Goal: Information Seeking & Learning: Learn about a topic

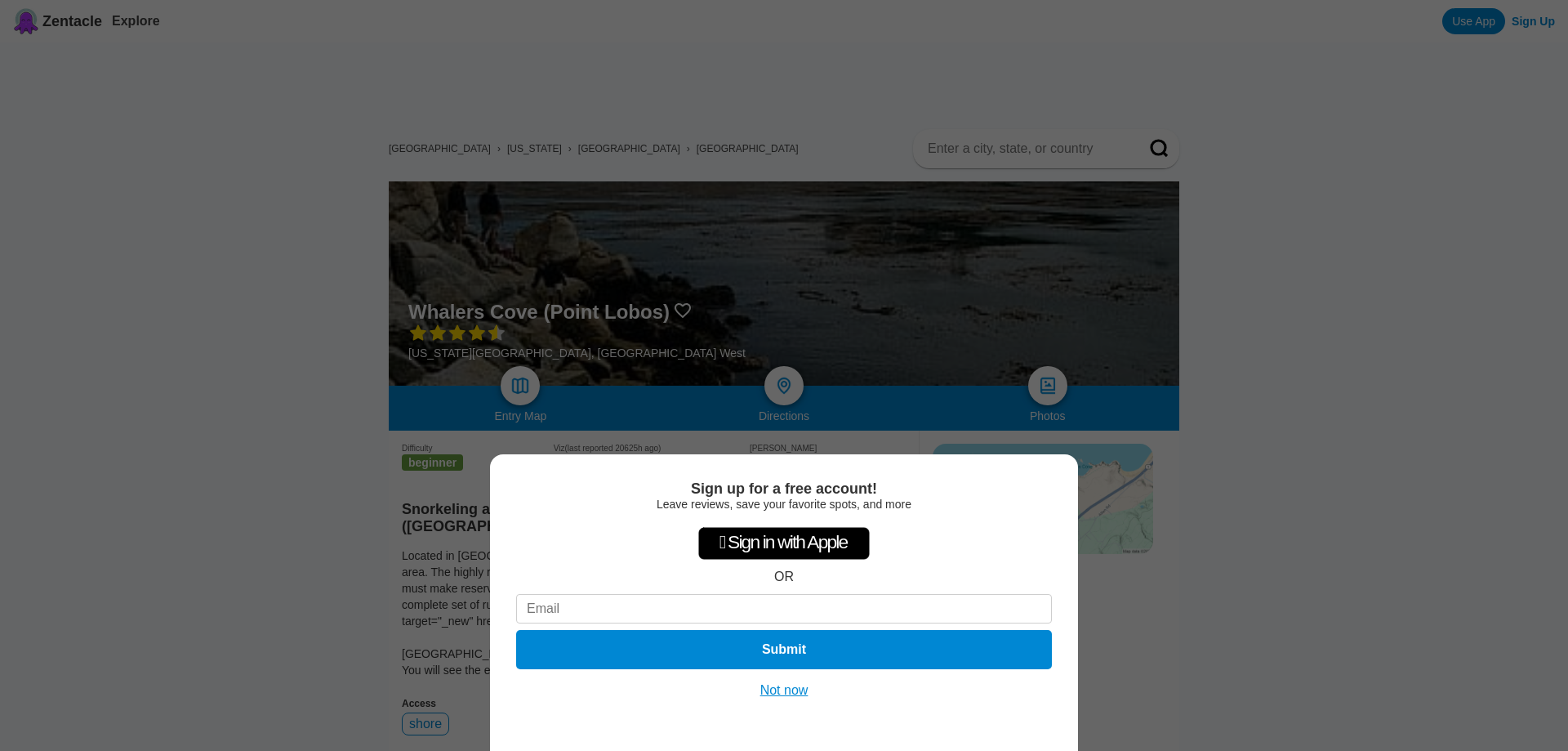
click at [241, 312] on div "Sign up for a free account! Leave reviews, save your favorite spots, and more …" at bounding box center [784, 375] width 1568 height 751
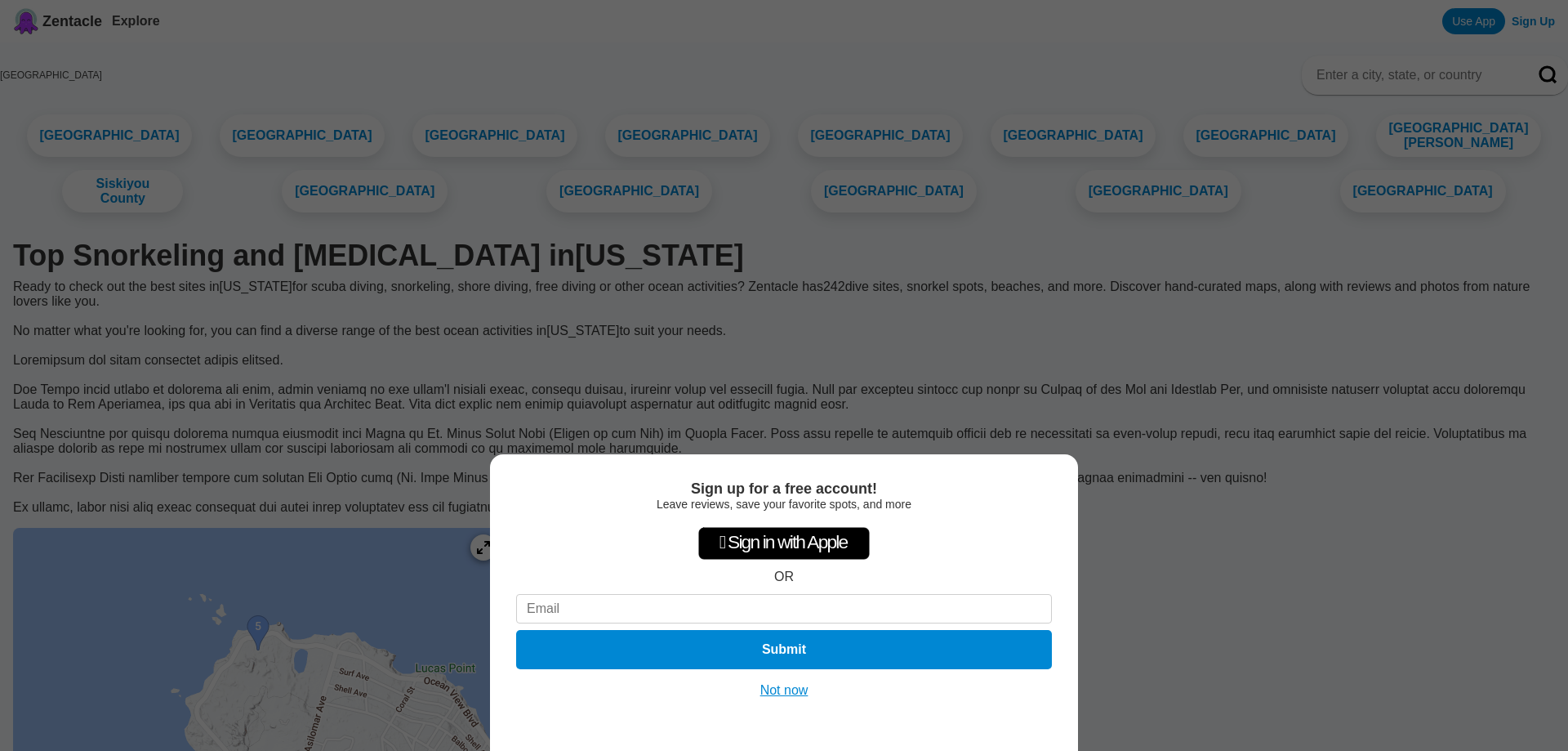
click at [777, 687] on button "Not now" at bounding box center [784, 690] width 58 height 16
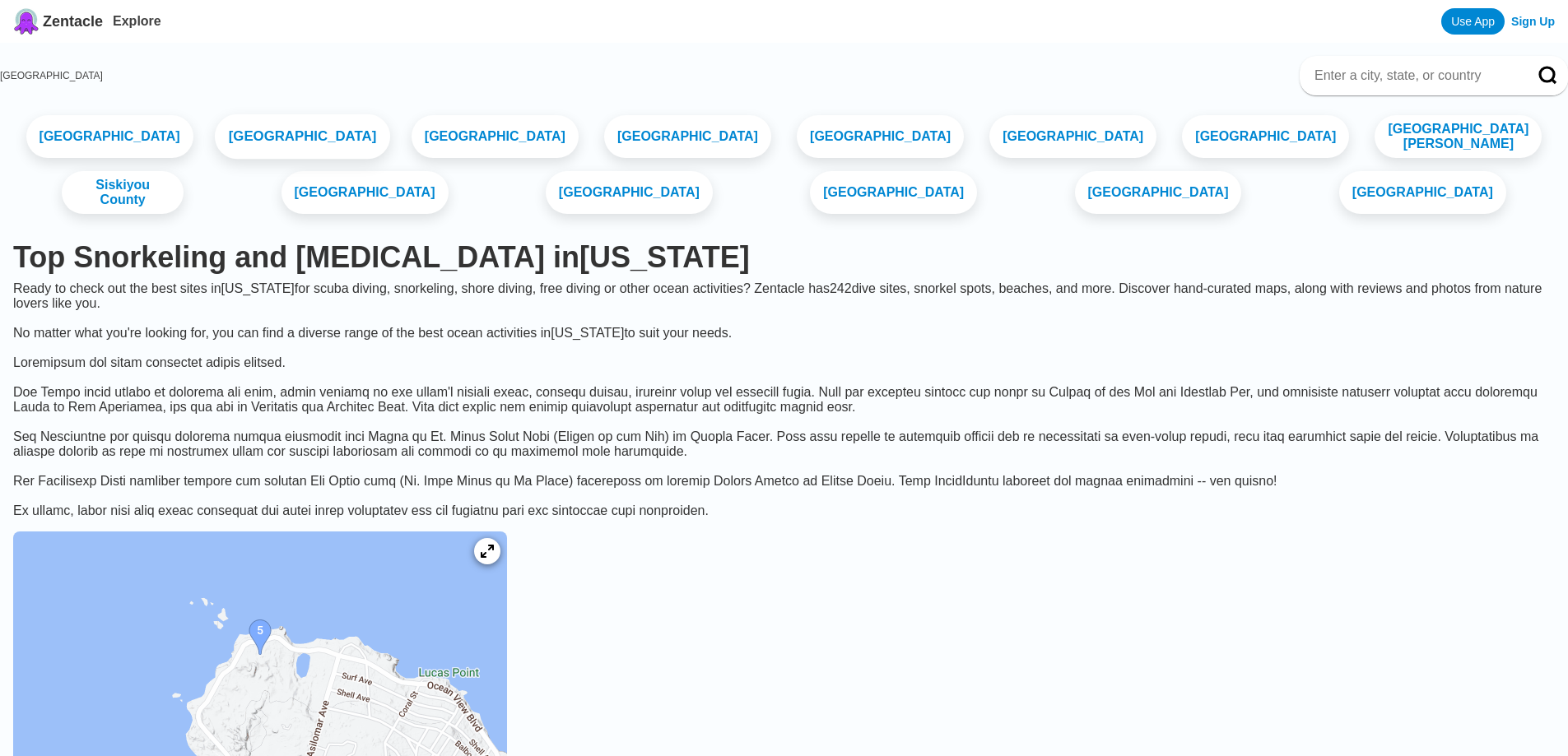
click at [293, 125] on link "[GEOGRAPHIC_DATA]" at bounding box center [302, 136] width 176 height 45
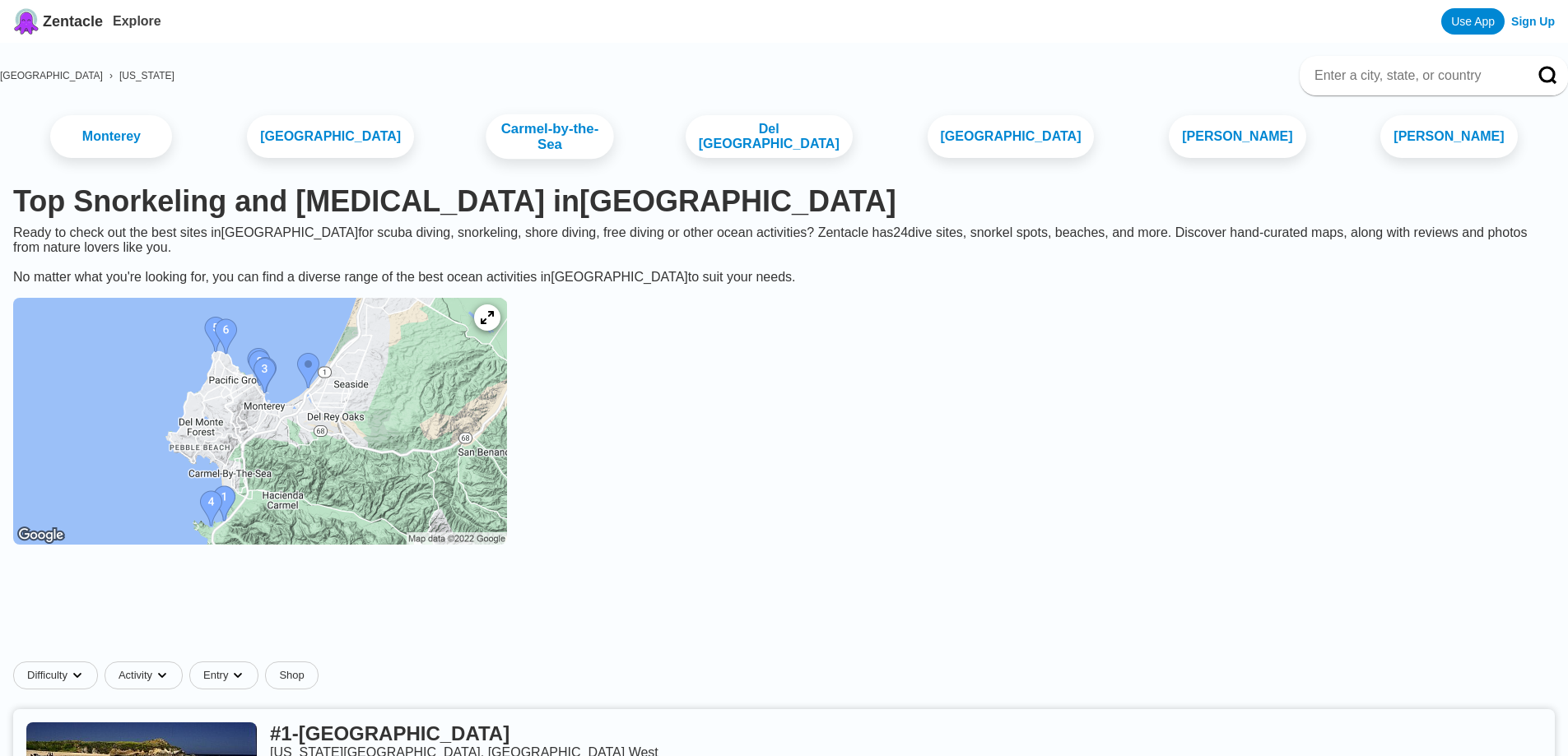
click at [564, 150] on link "Carmel-by-the-Sea" at bounding box center [549, 136] width 127 height 45
click at [956, 145] on link "[GEOGRAPHIC_DATA]" at bounding box center [1009, 136] width 176 height 45
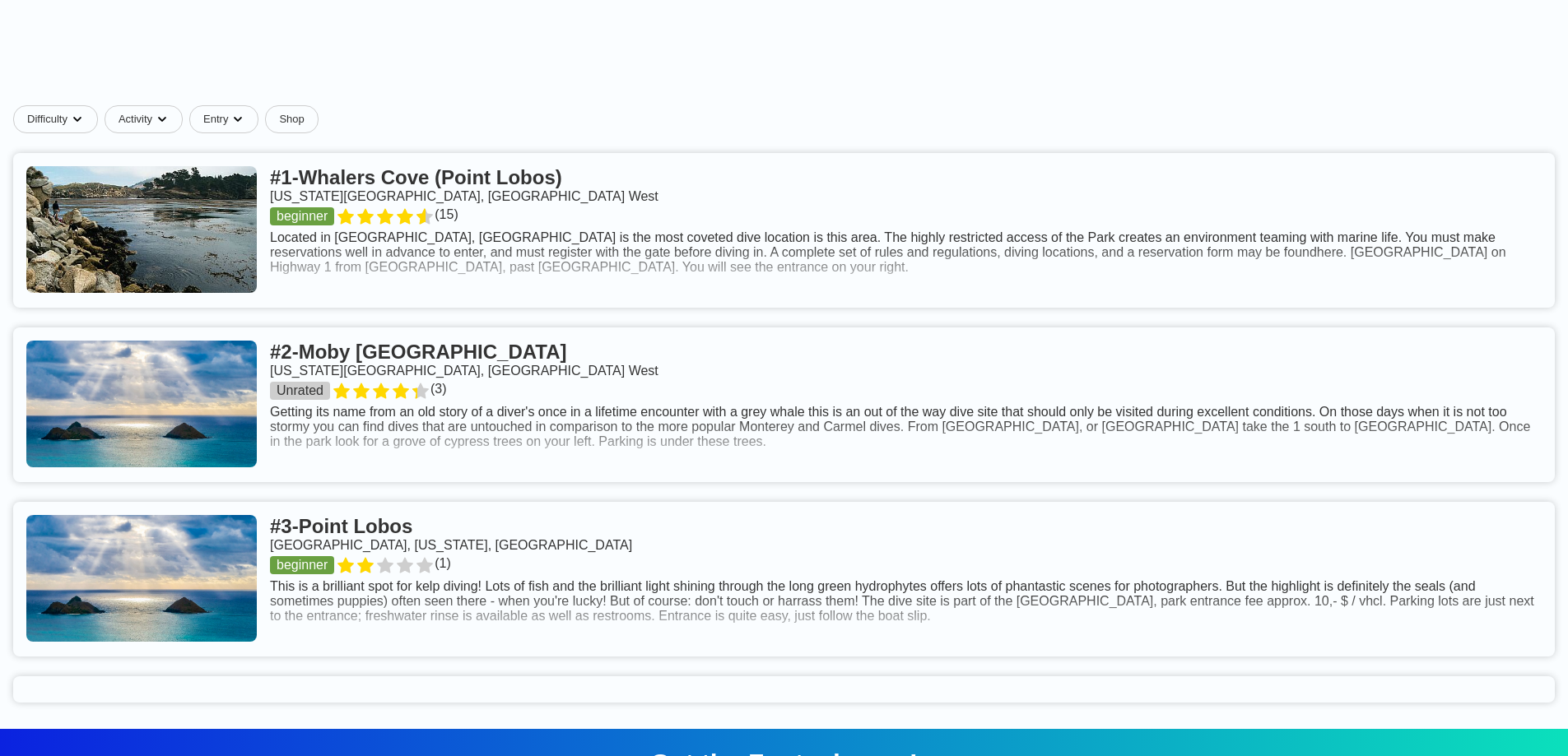
scroll to position [576, 0]
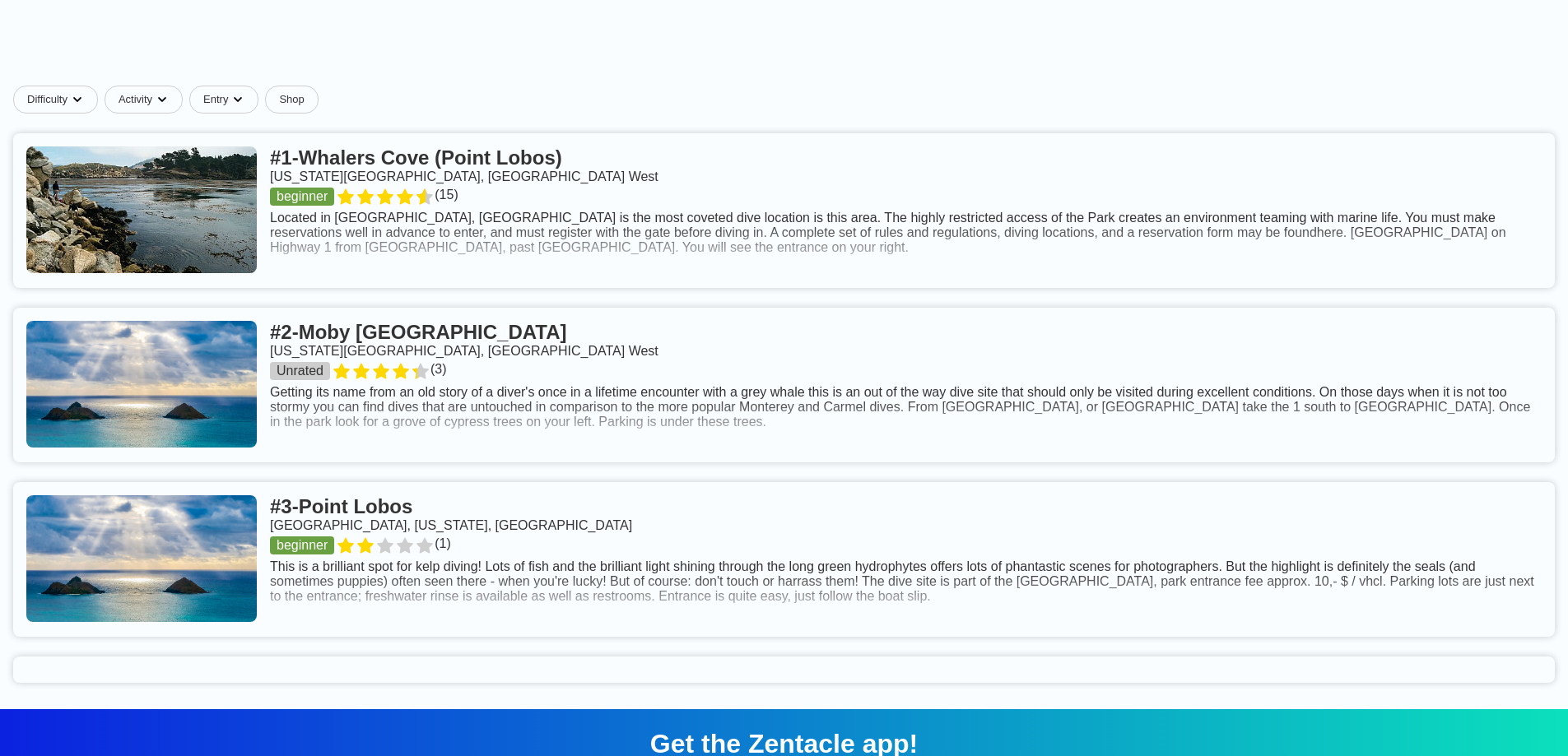
click at [619, 175] on link at bounding box center [784, 211] width 1541 height 155
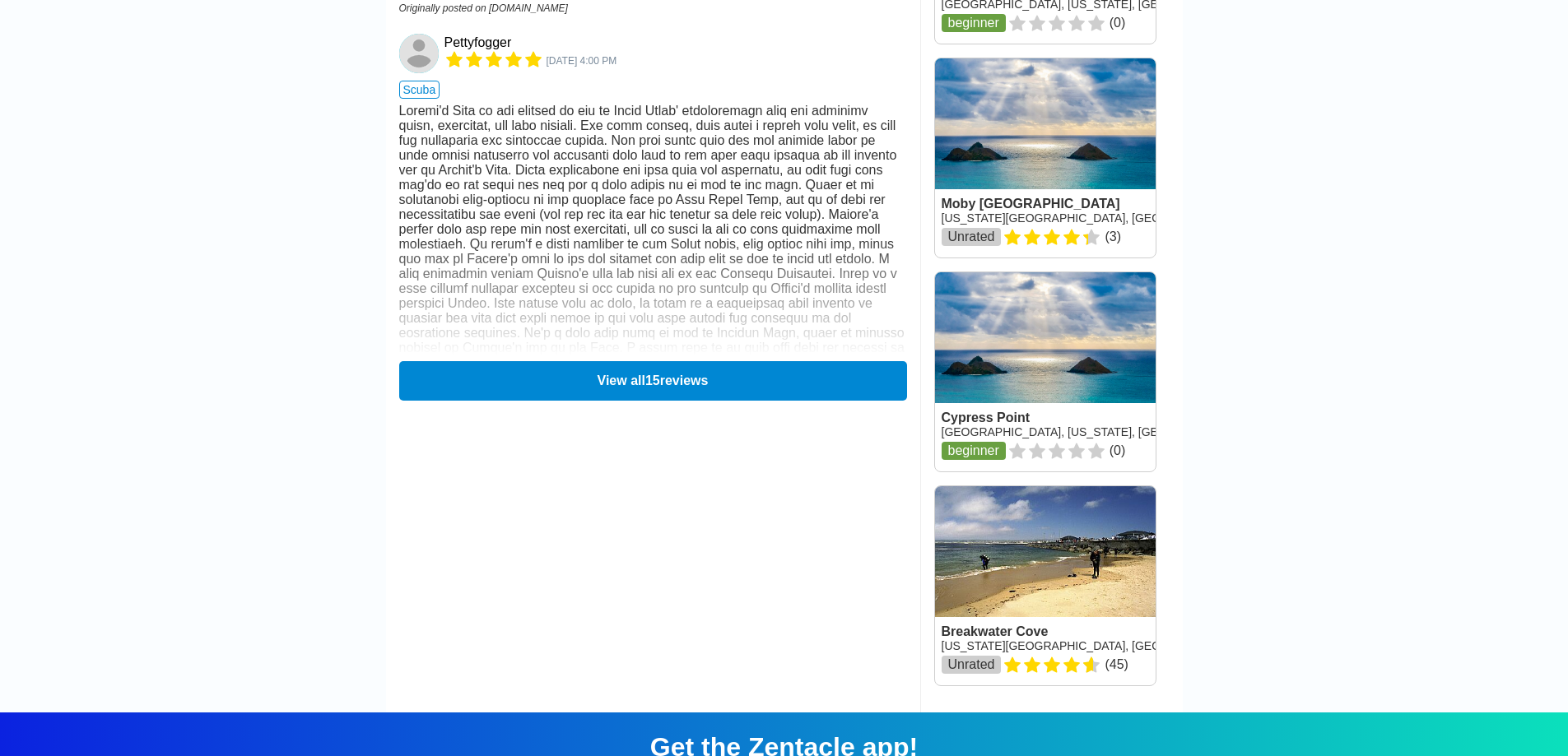
scroll to position [2303, 0]
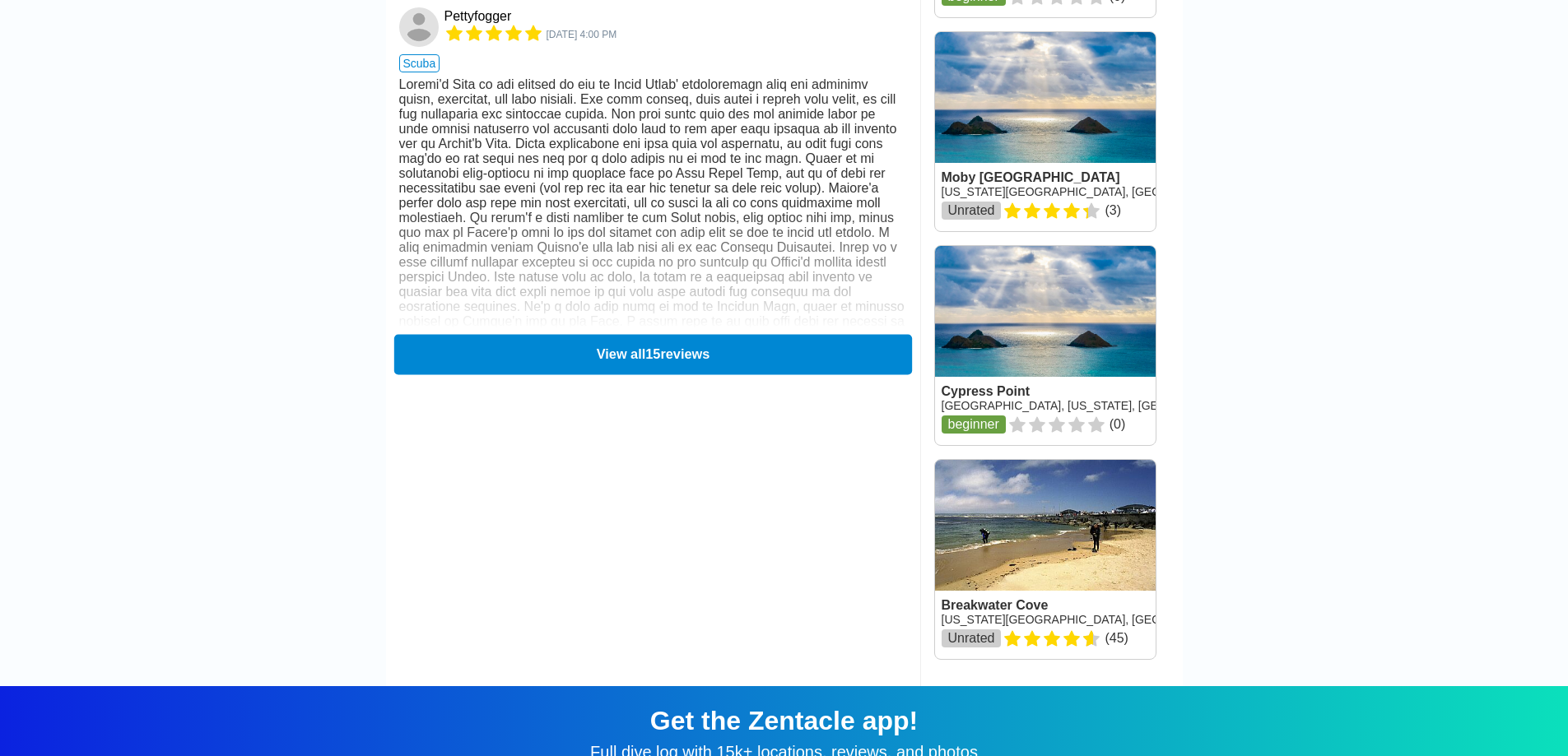
click at [587, 334] on button "View all 15 reviews" at bounding box center [652, 354] width 518 height 40
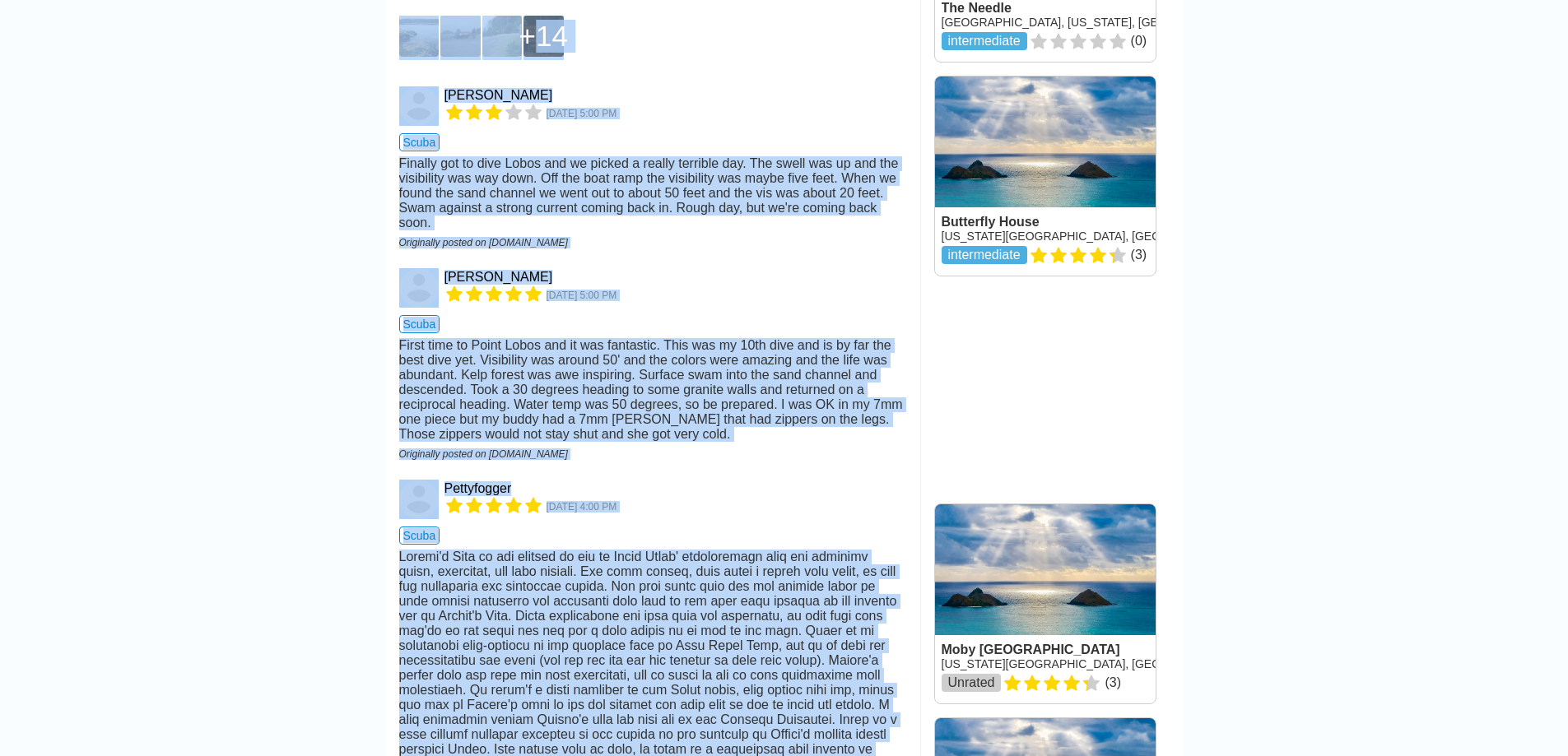
scroll to position [1682, 0]
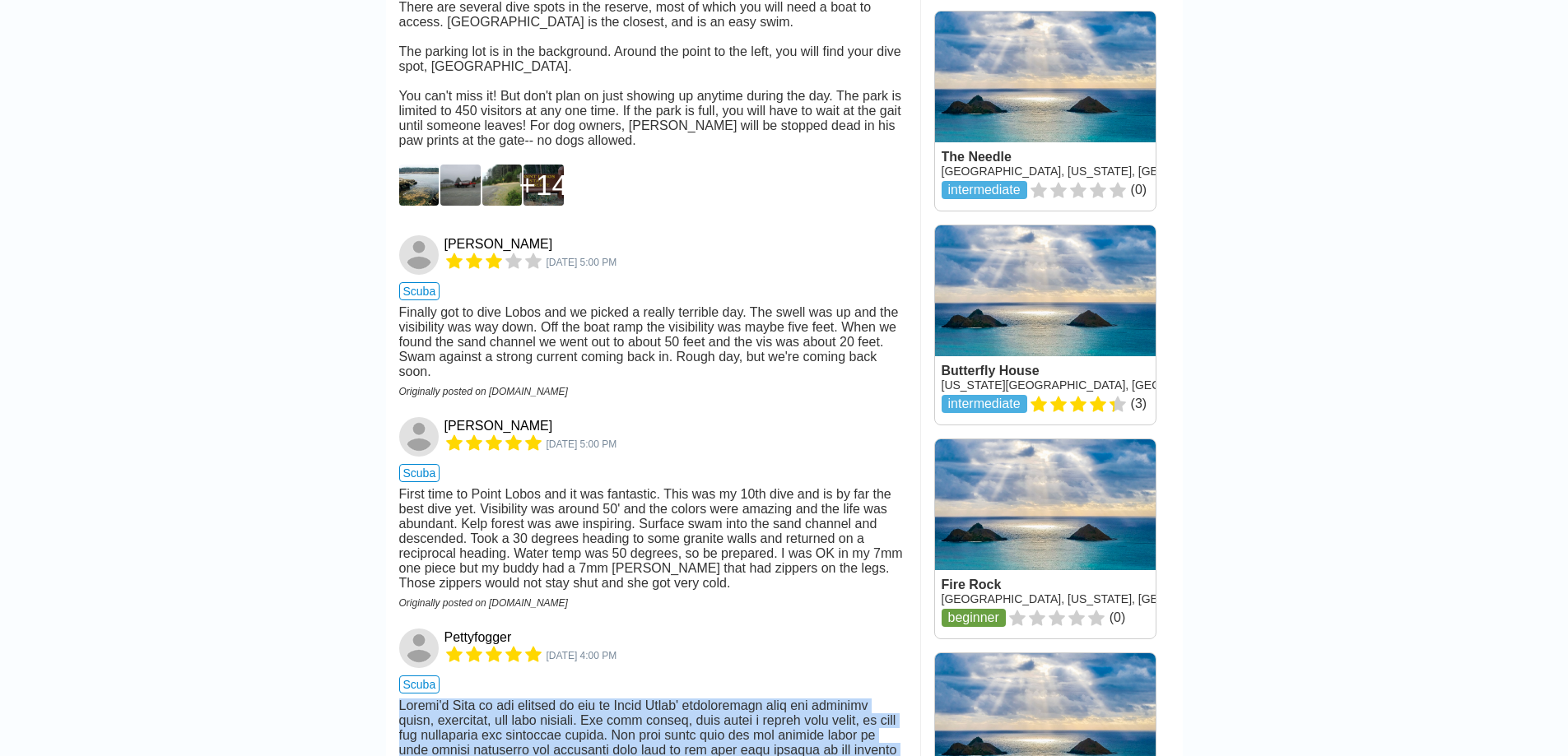
drag, startPoint x: 839, startPoint y: 211, endPoint x: 380, endPoint y: 710, distance: 678.0
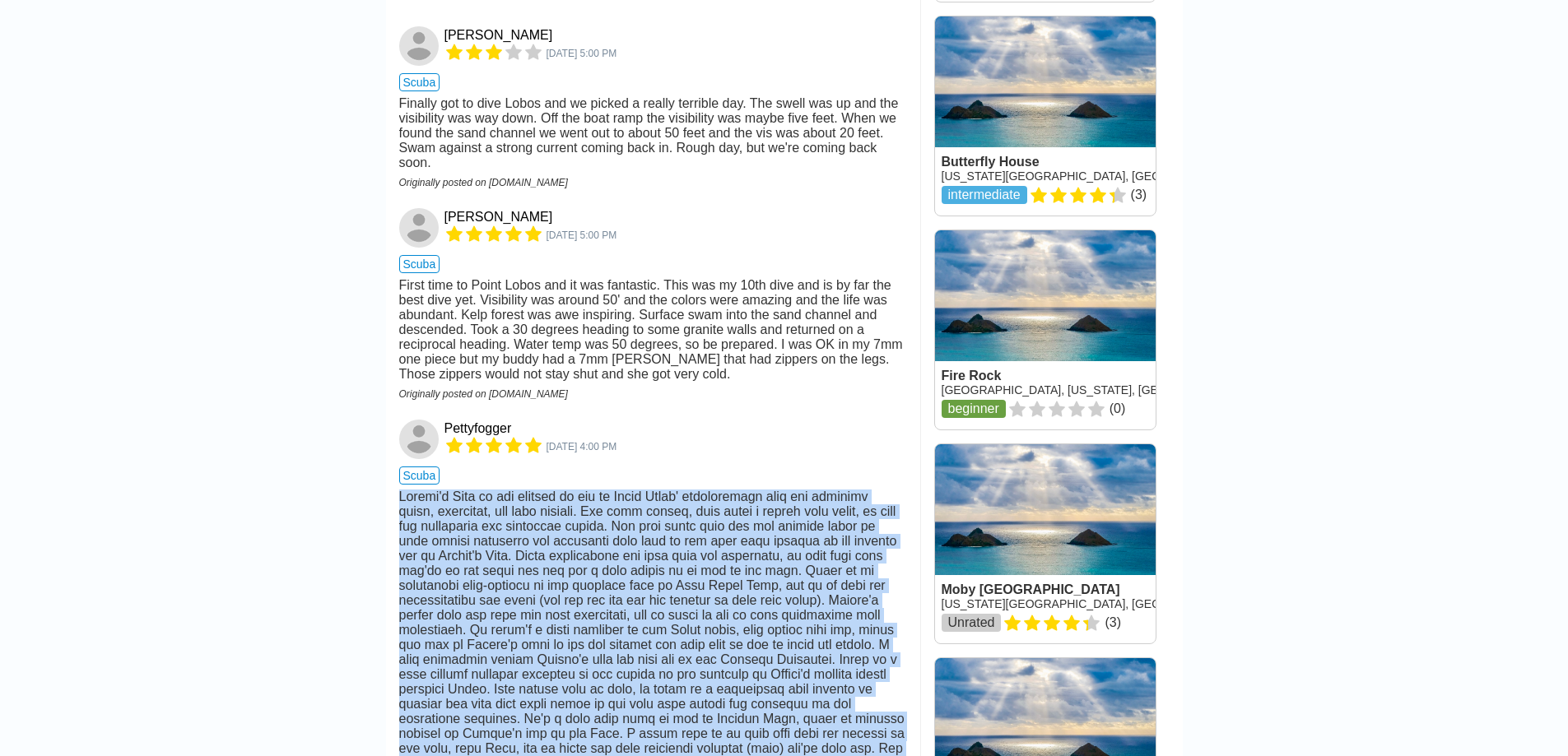
scroll to position [2093, 0]
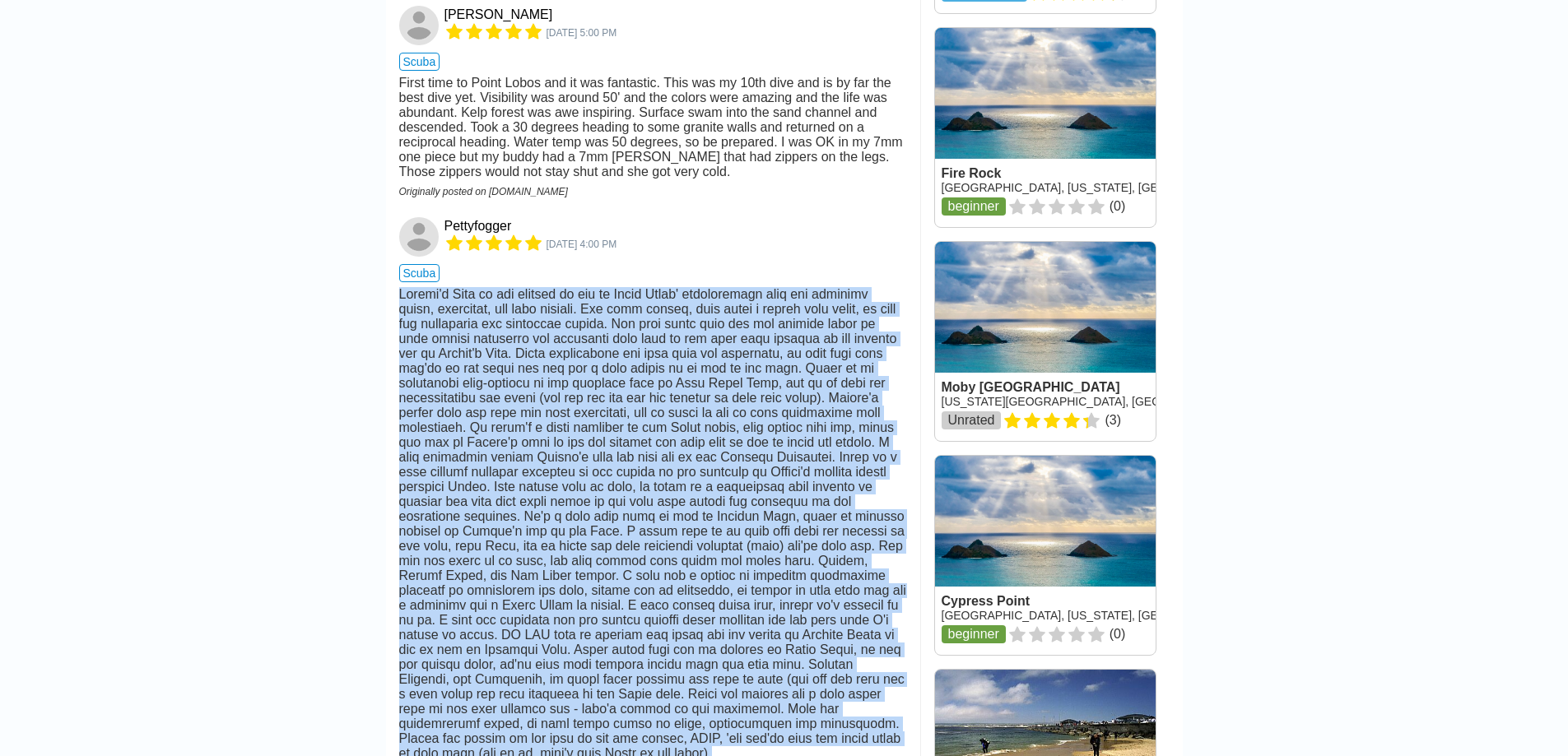
copy div "Whaler's Cove is the gateway to all of Point Lobos' unbelievably rich and prist…"
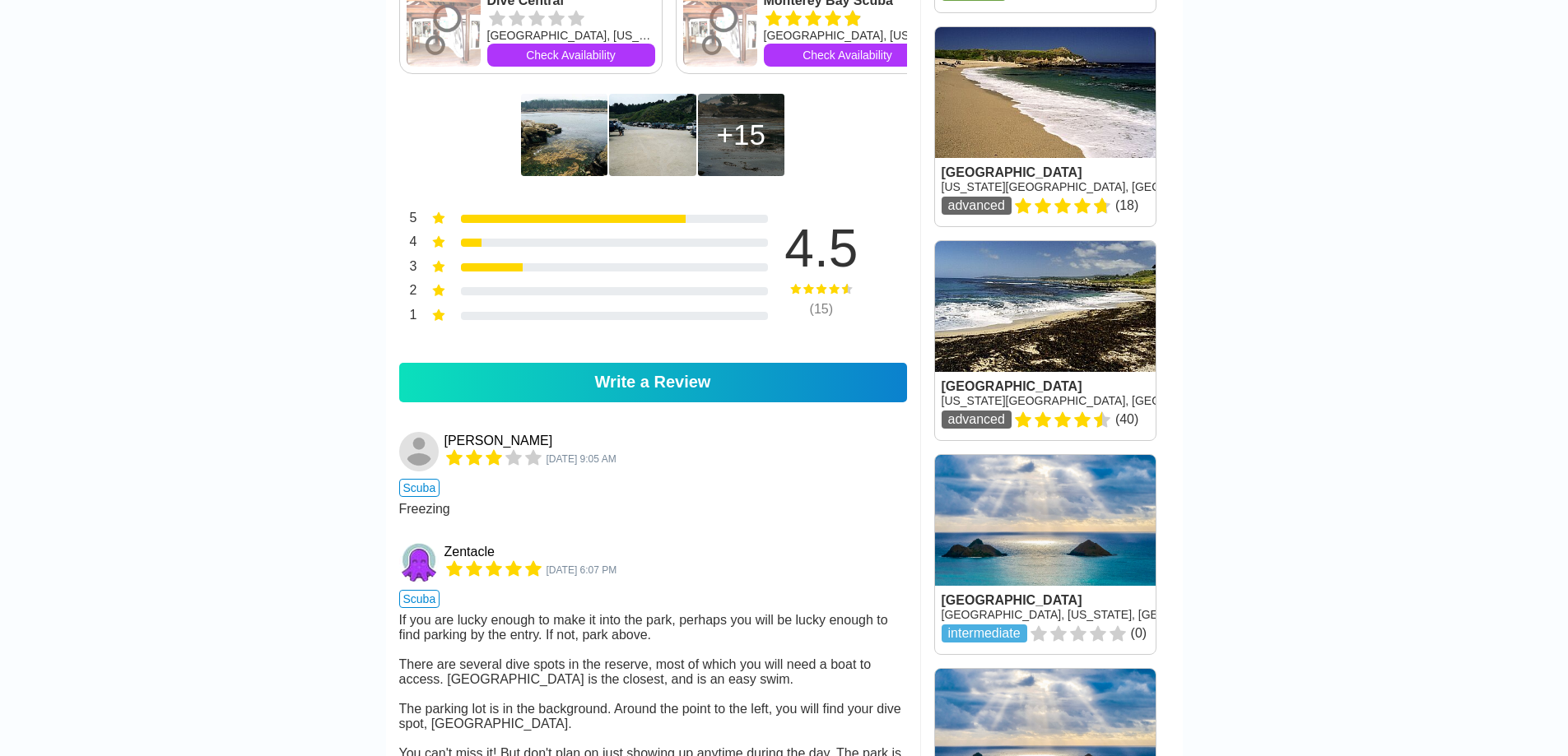
scroll to position [1024, 0]
